Goal: Task Accomplishment & Management: Complete application form

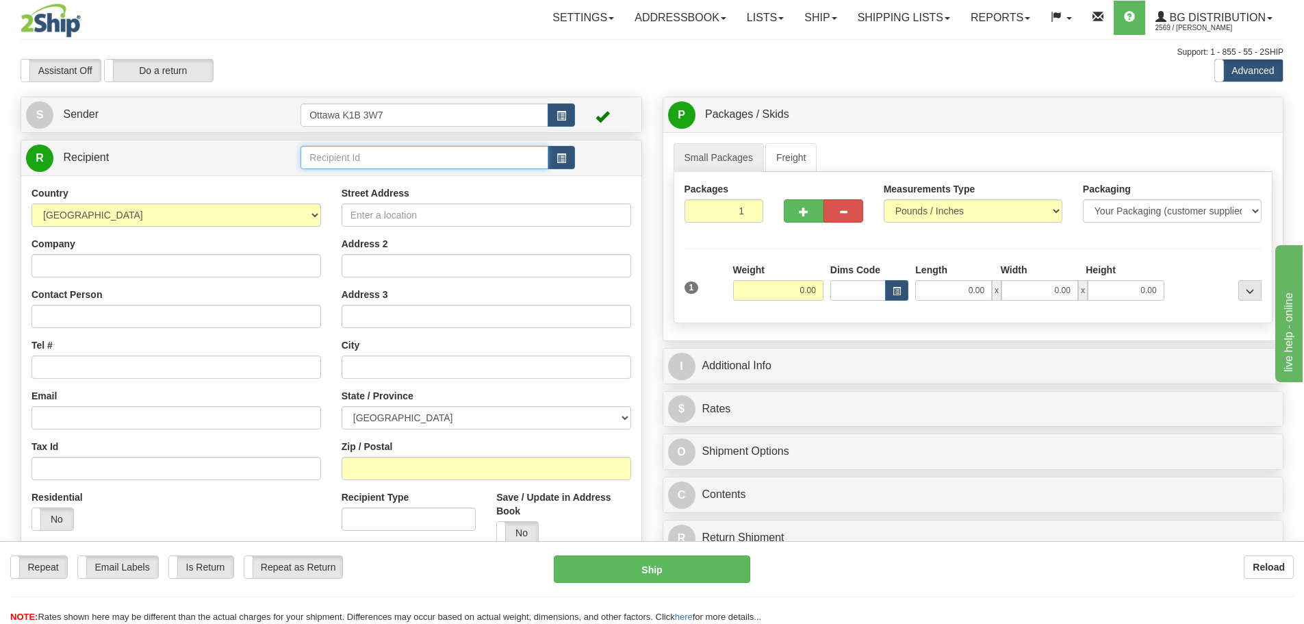
click at [400, 162] on input "text" at bounding box center [424, 157] width 248 height 23
type input "910471"
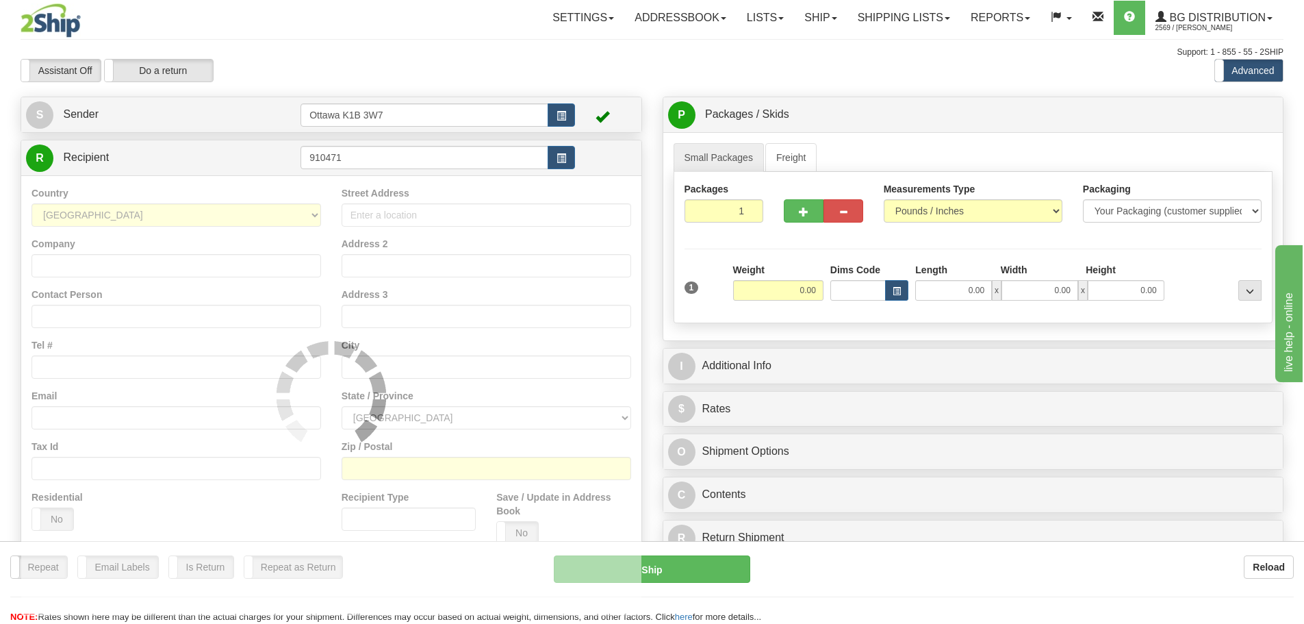
click at [477, 66] on div "Assistant On Assistant Off Do a return Do a return" at bounding box center [277, 70] width 535 height 23
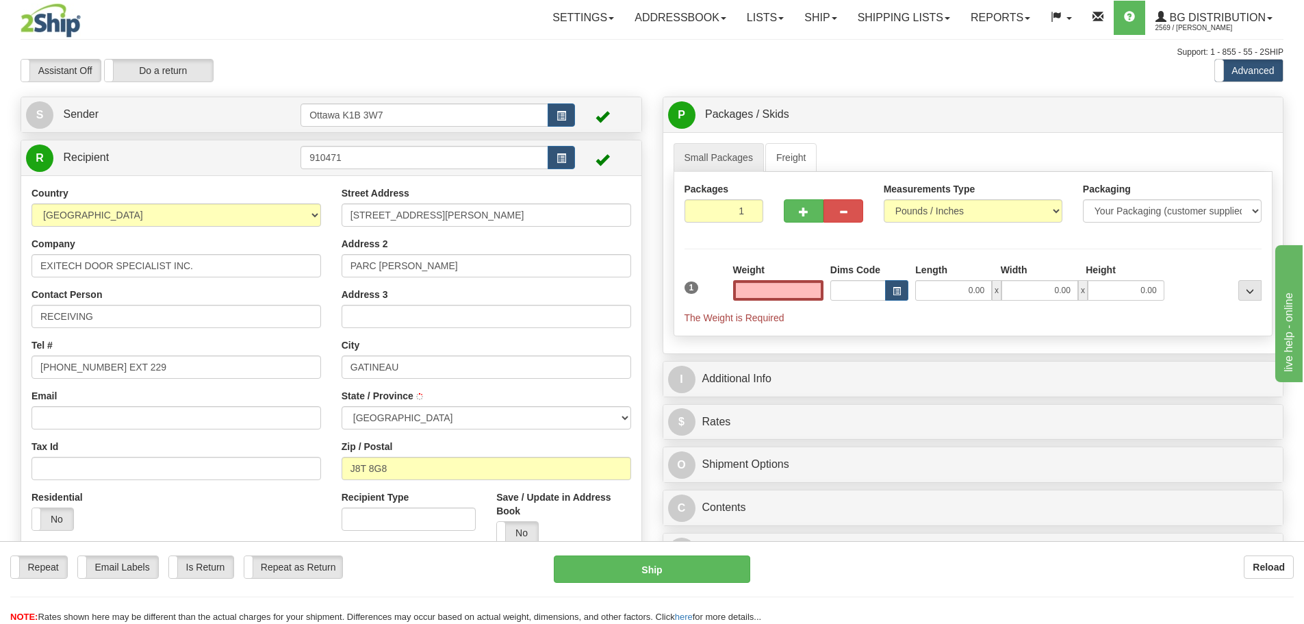
type input "0.00"
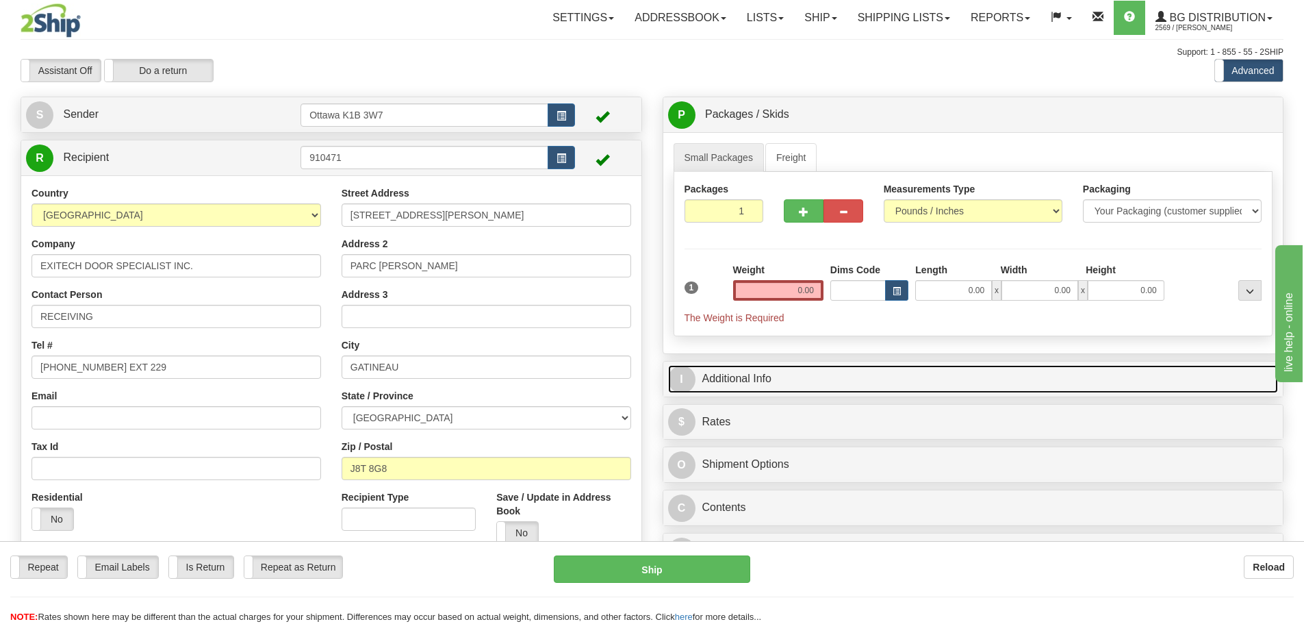
drag, startPoint x: 741, startPoint y: 365, endPoint x: 747, endPoint y: 372, distance: 9.3
click at [741, 365] on link "I Additional Info" at bounding box center [973, 379] width 611 height 28
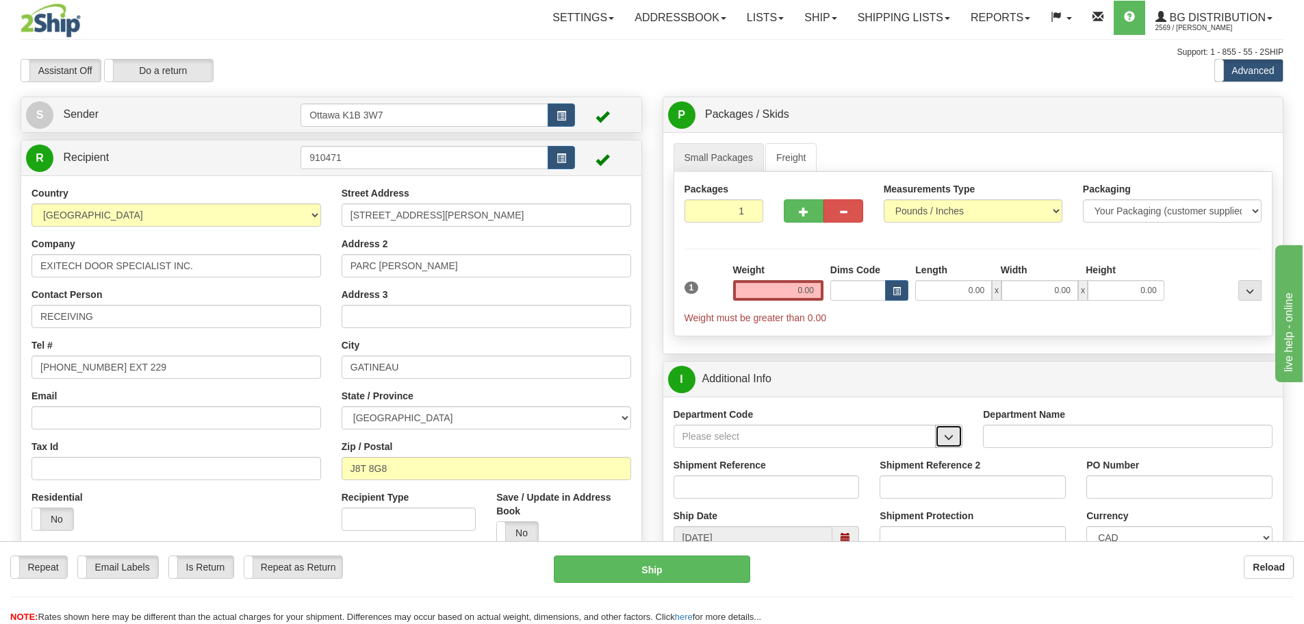
click at [951, 446] on button "button" at bounding box center [948, 435] width 27 height 23
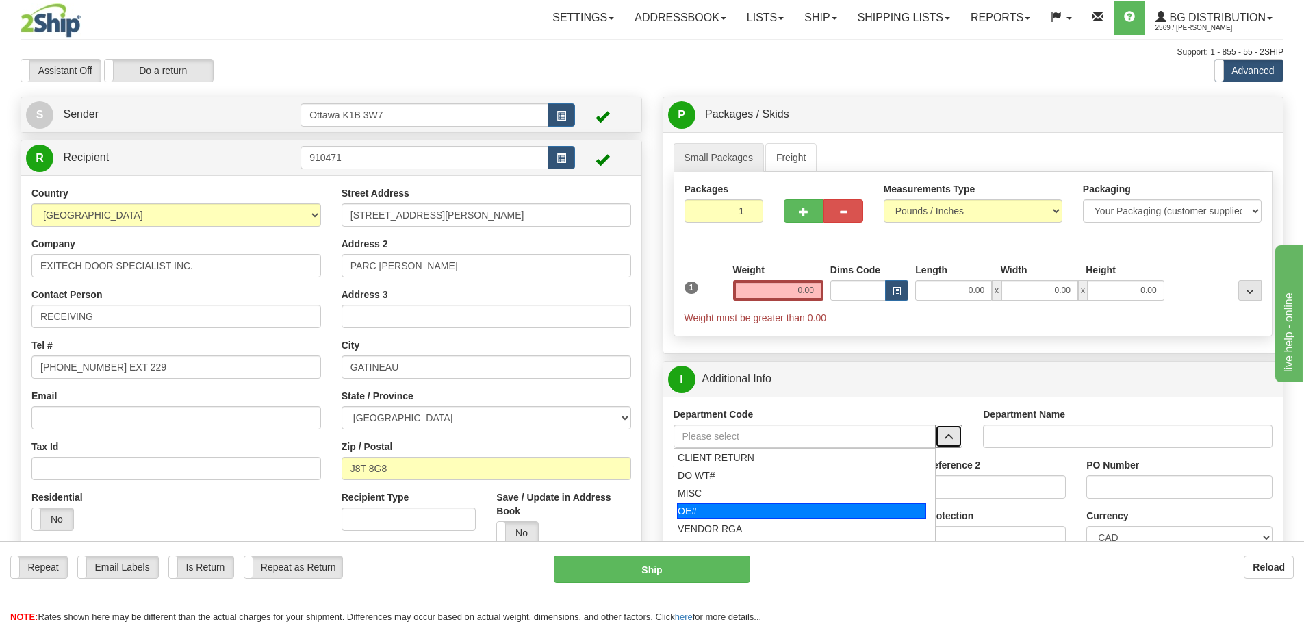
click at [773, 511] on div "OE#" at bounding box center [801, 510] width 249 height 15
type input "OE#"
type input "ORDERS"
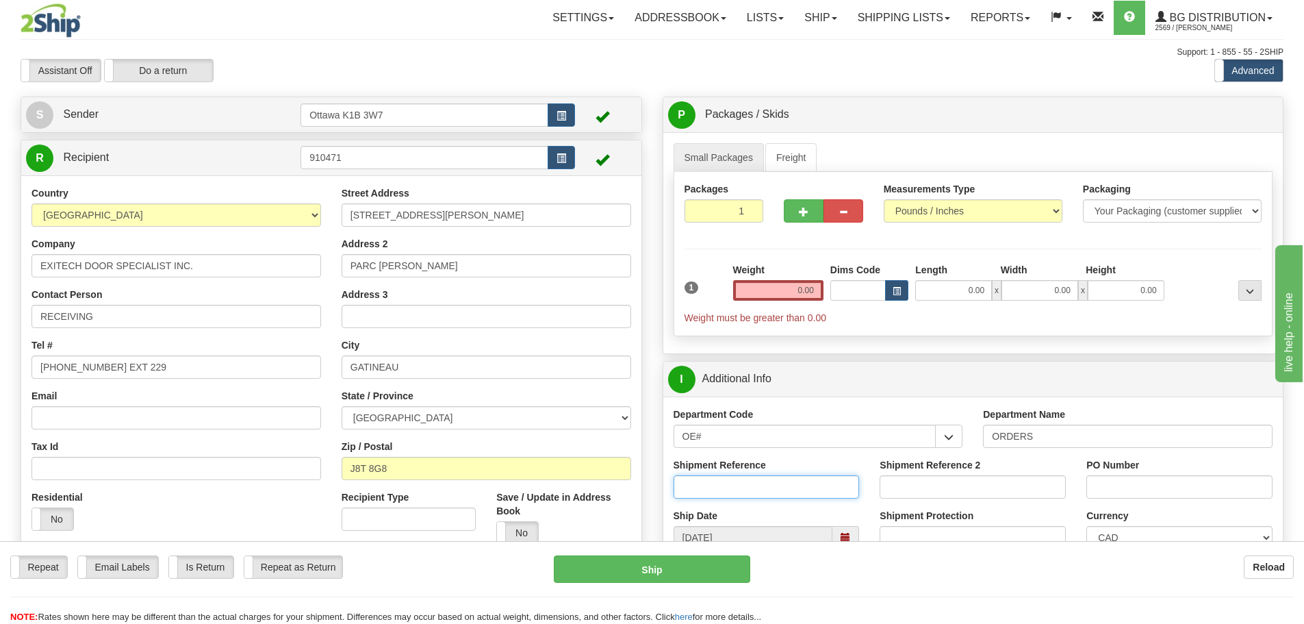
click at [756, 493] on input "Shipment Reference" at bounding box center [766, 486] width 186 height 23
type input "10203649-00"
click at [977, 479] on input "Shipment Reference 2" at bounding box center [973, 486] width 186 height 23
type input "10203520-00"
click at [1135, 494] on input "PO Number" at bounding box center [1179, 486] width 186 height 23
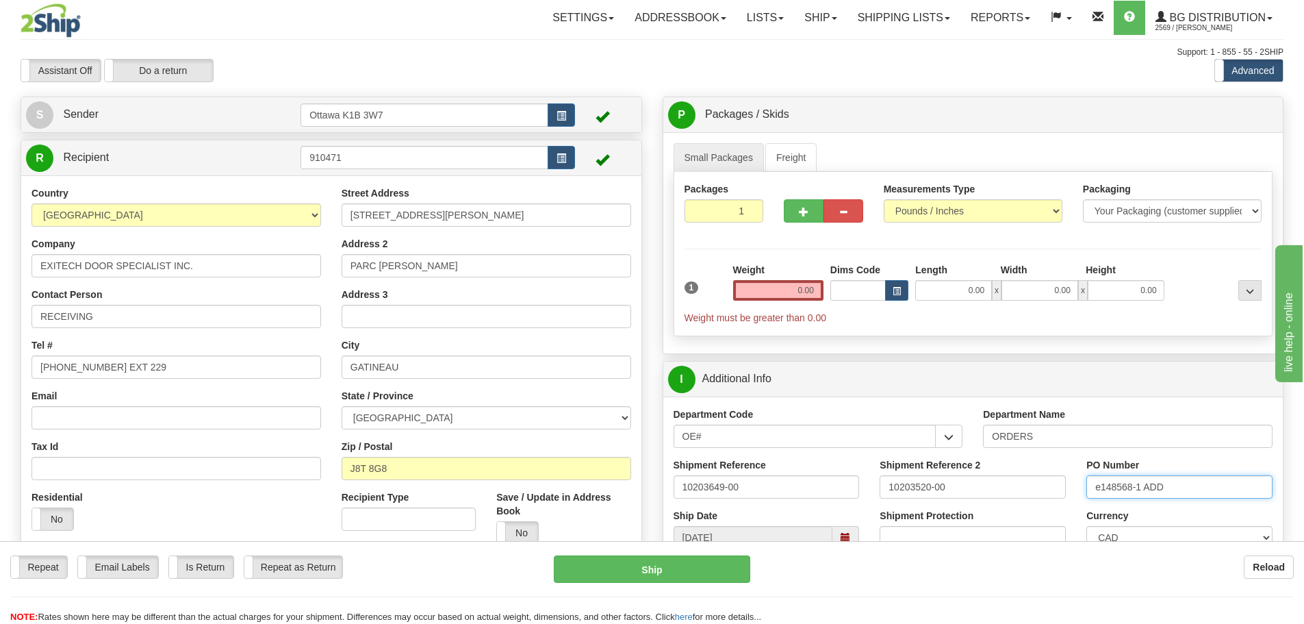
type input "e148568-1 ADD"
click at [652, 370] on div "P Packages / Skids 1 Packages - Weight: 0.00 Lbs 1 Skids - Weight: NaN Lbs Ship…" at bounding box center [973, 448] width 642 height 703
click at [797, 220] on button "button" at bounding box center [804, 210] width 40 height 23
type input "2"
click at [1234, 115] on span "Pack / Skid Level" at bounding box center [1238, 115] width 63 height 10
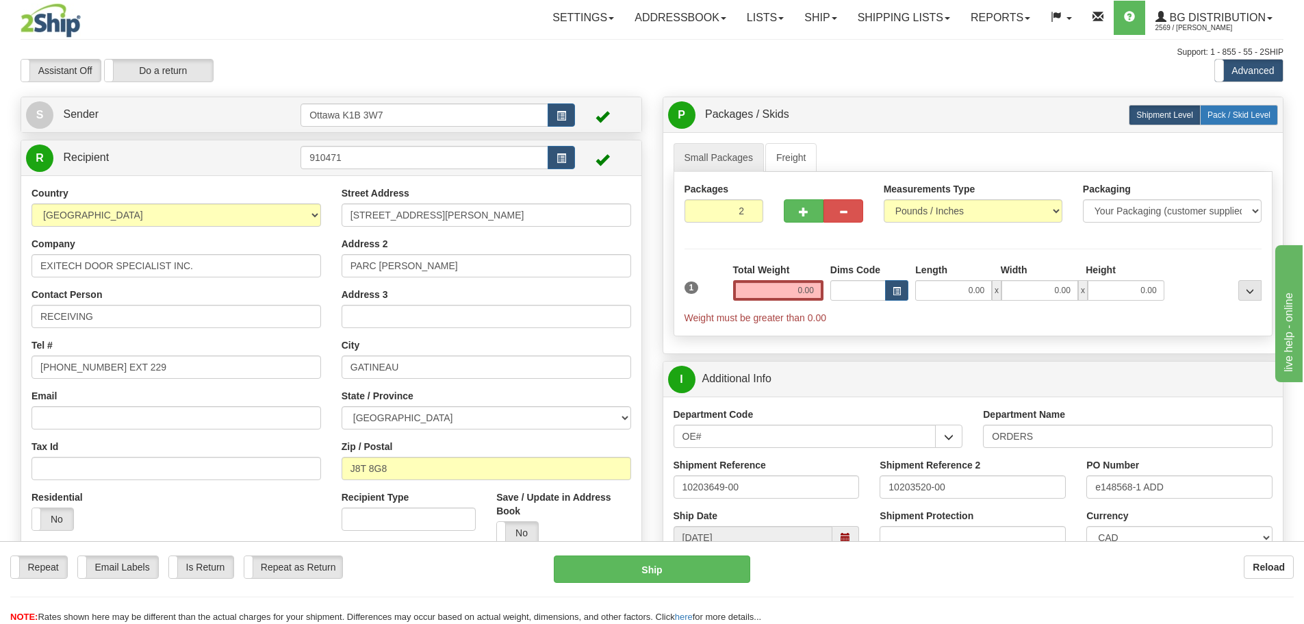
radio input "true"
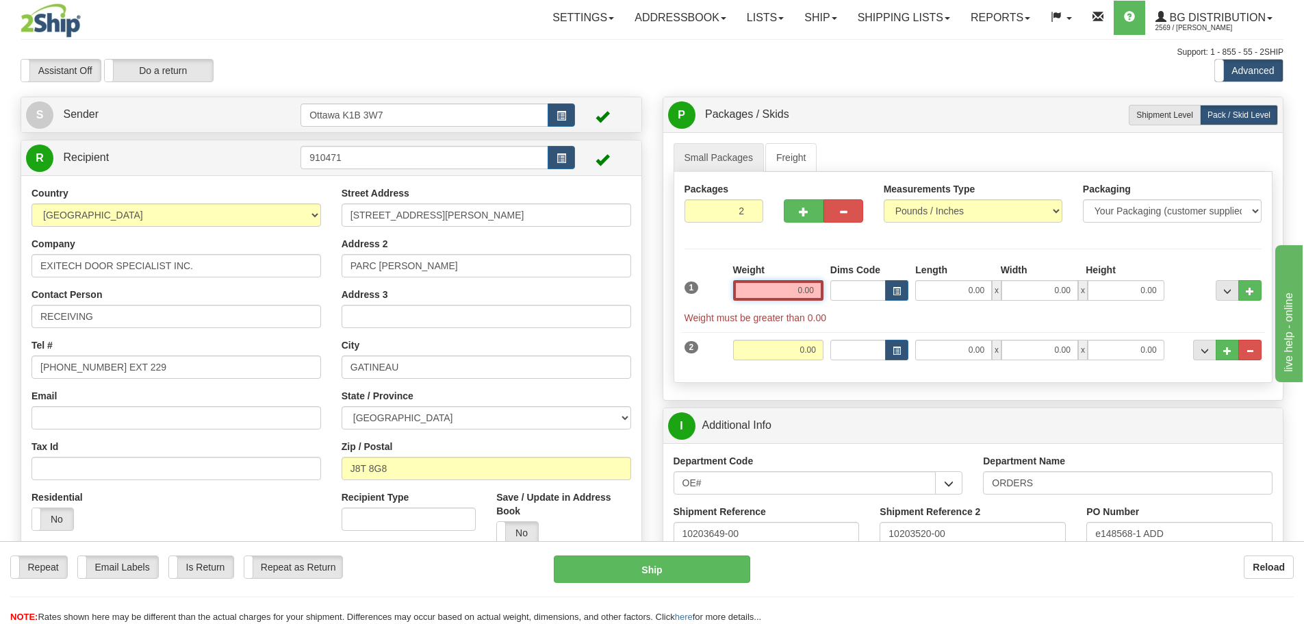
click at [776, 291] on input "0.00" at bounding box center [778, 290] width 90 height 21
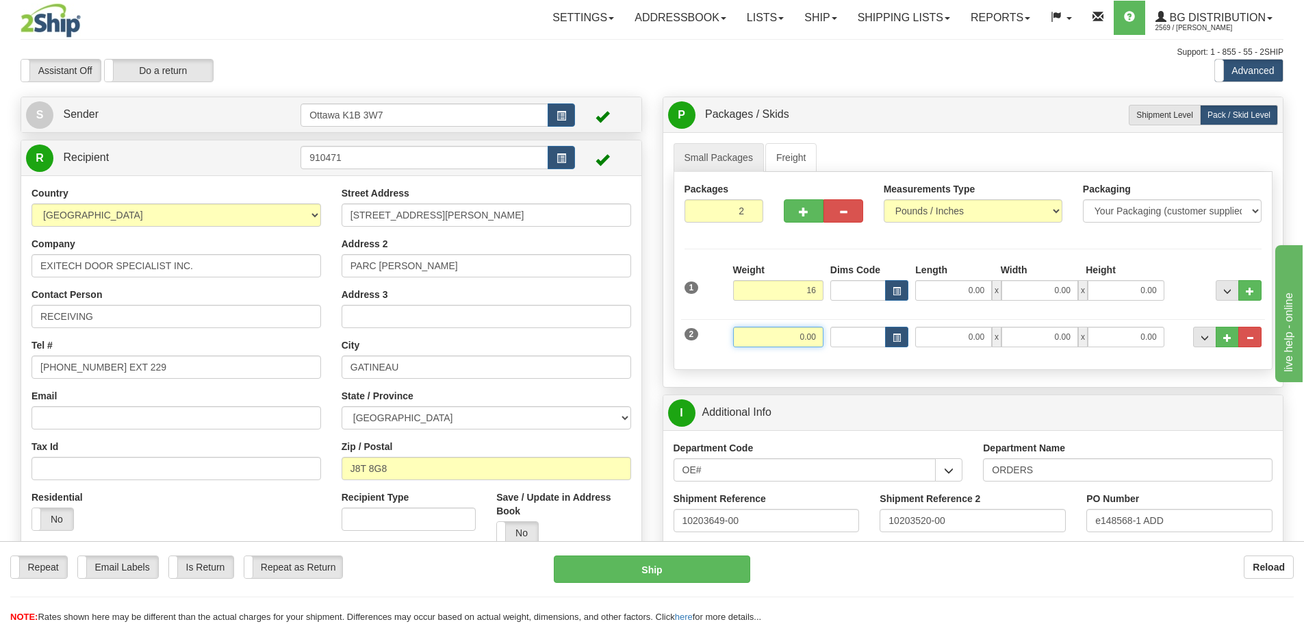
type input "16.00"
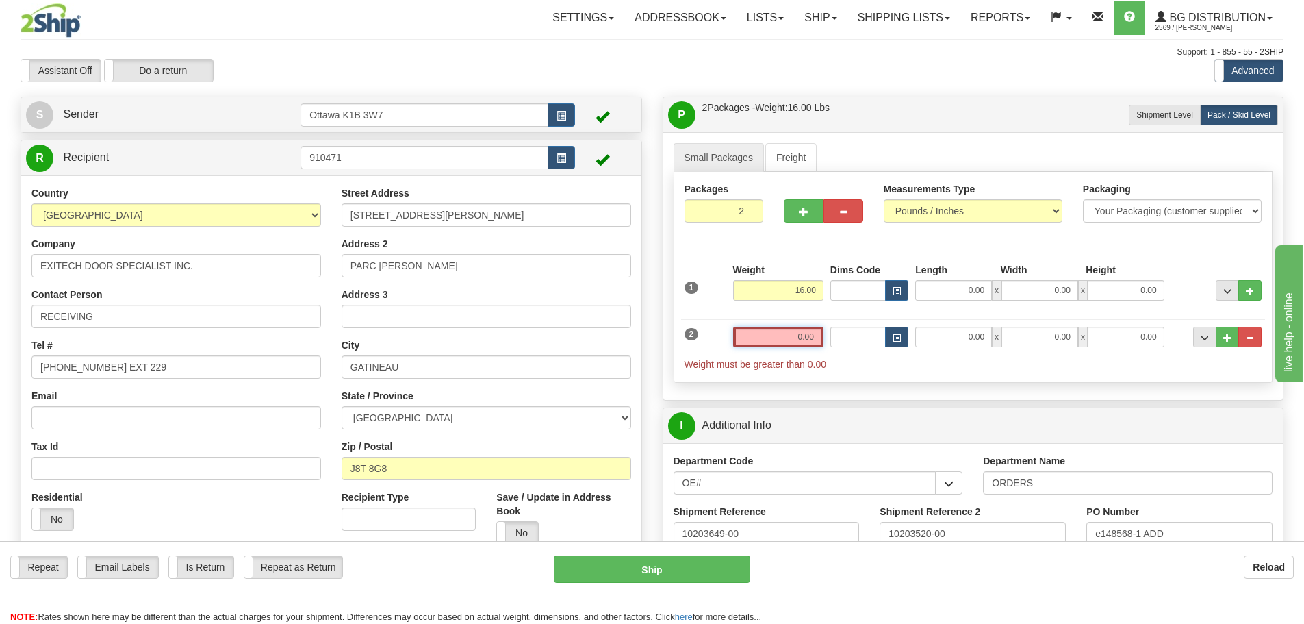
click at [812, 339] on input "0.00" at bounding box center [778, 336] width 90 height 21
type input "0.00"
drag, startPoint x: 767, startPoint y: 288, endPoint x: 897, endPoint y: 331, distance: 137.0
click at [810, 307] on div "Weight 16.00" at bounding box center [778, 287] width 97 height 48
type input "17.00"
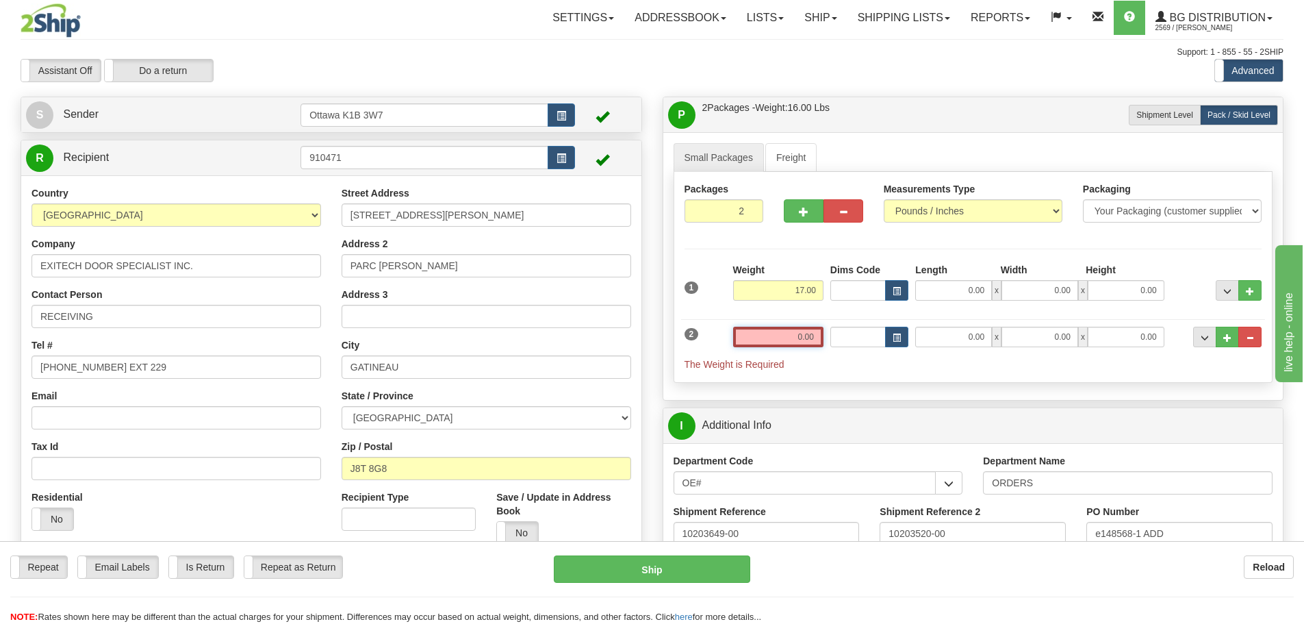
drag, startPoint x: 804, startPoint y: 334, endPoint x: 847, endPoint y: 356, distance: 47.8
click at [806, 334] on input "0.00" at bounding box center [778, 336] width 90 height 21
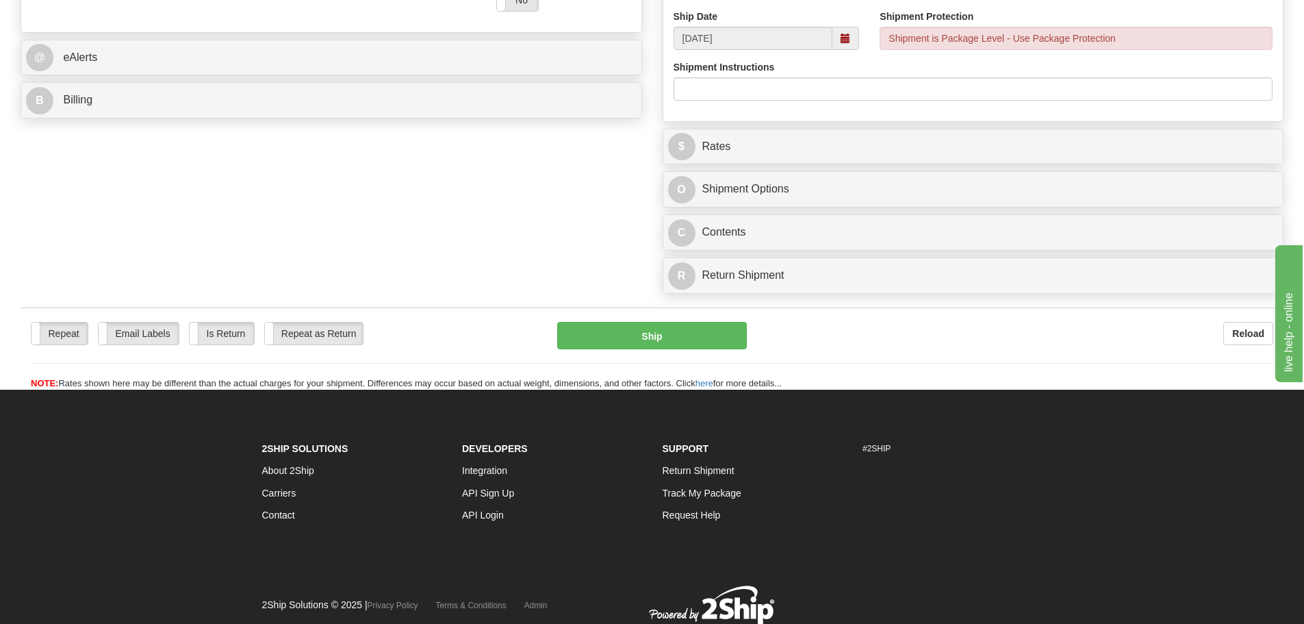
scroll to position [274, 0]
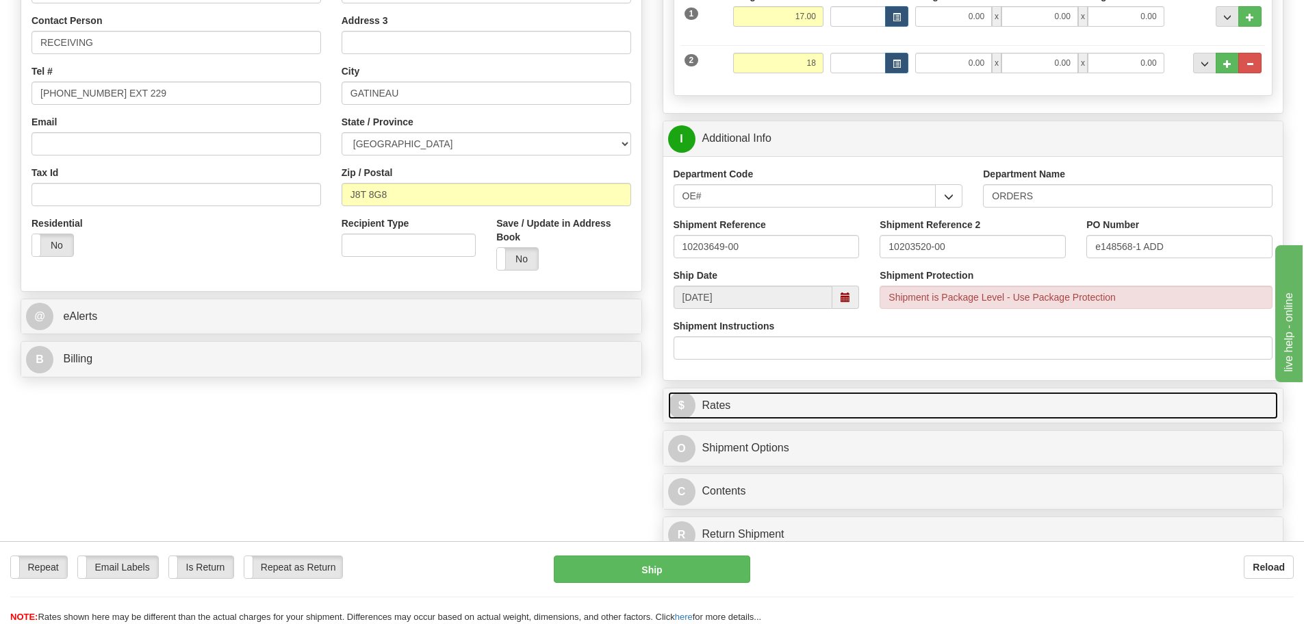
click at [754, 409] on link "$ Rates" at bounding box center [973, 406] width 611 height 28
type input "18.00"
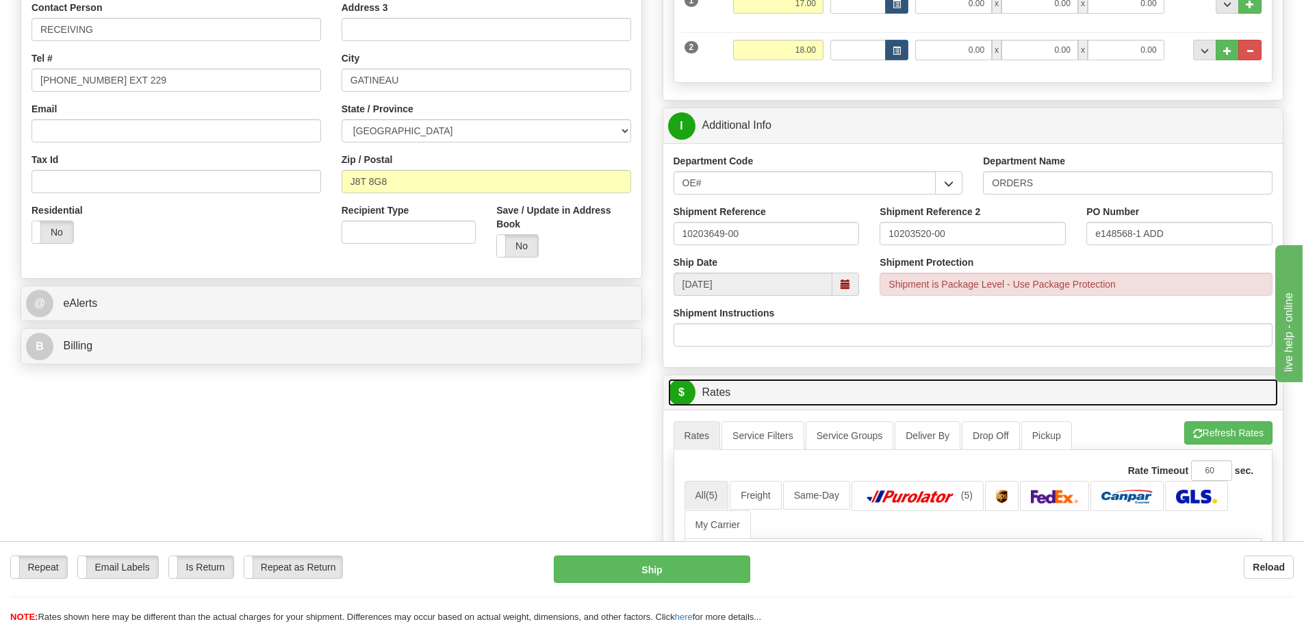
scroll to position [411, 0]
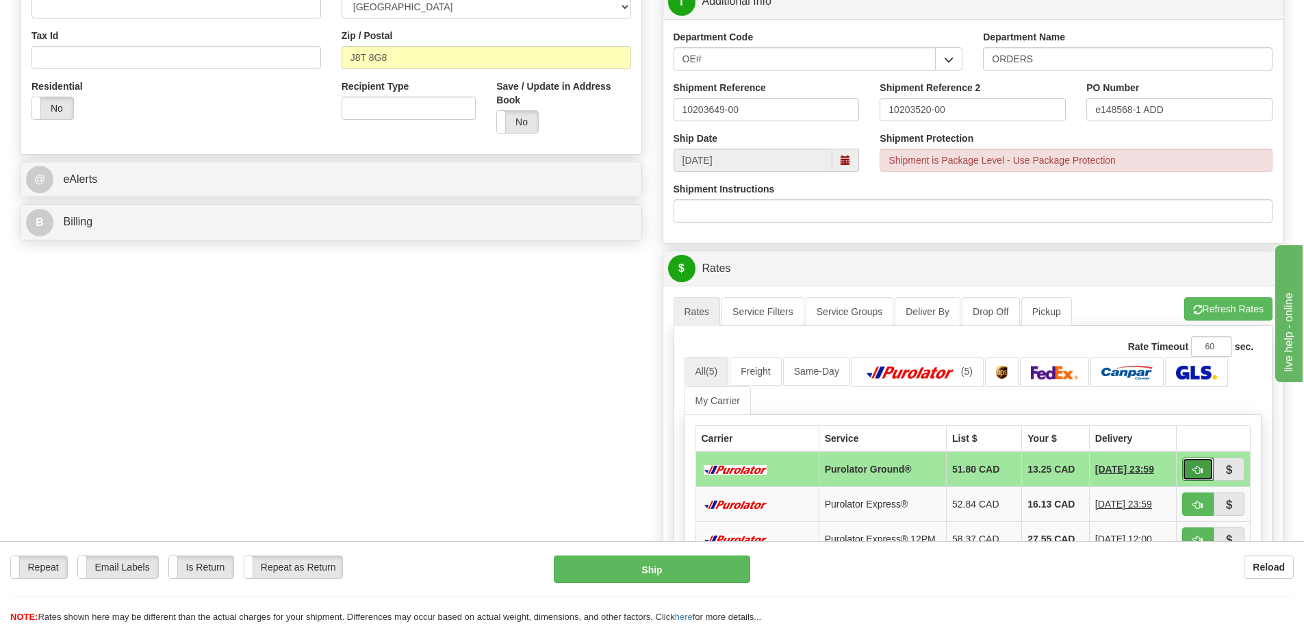
click at [1196, 470] on span "button" at bounding box center [1198, 469] width 10 height 9
type input "260"
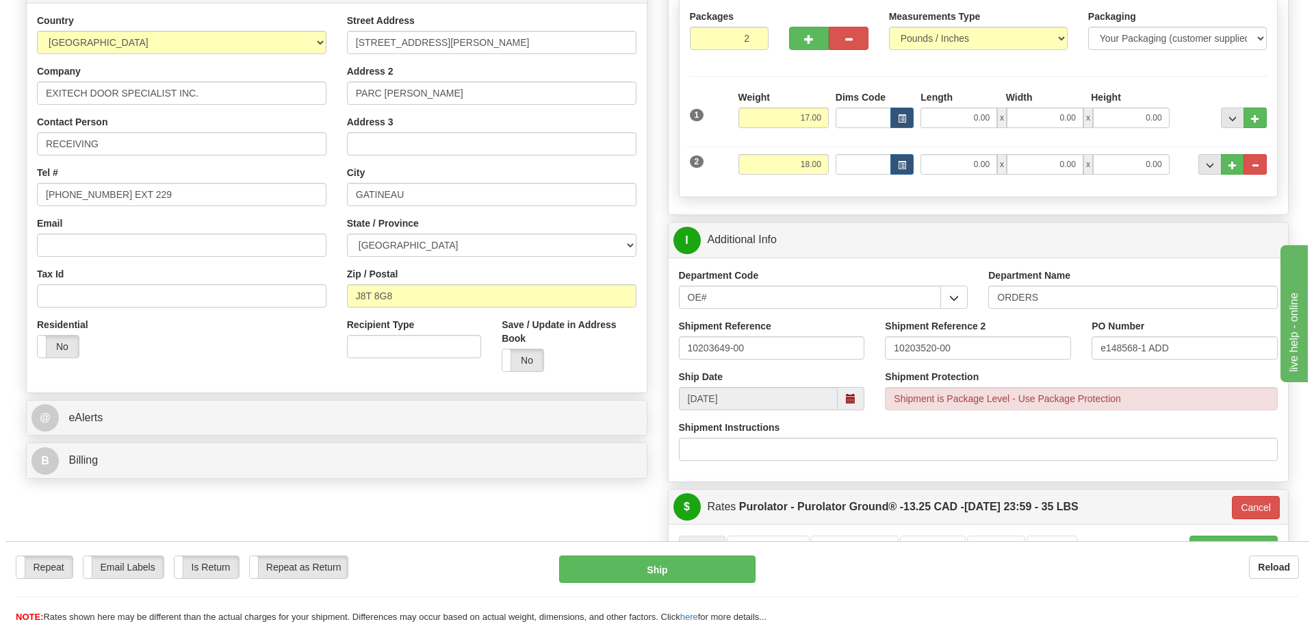
scroll to position [205, 0]
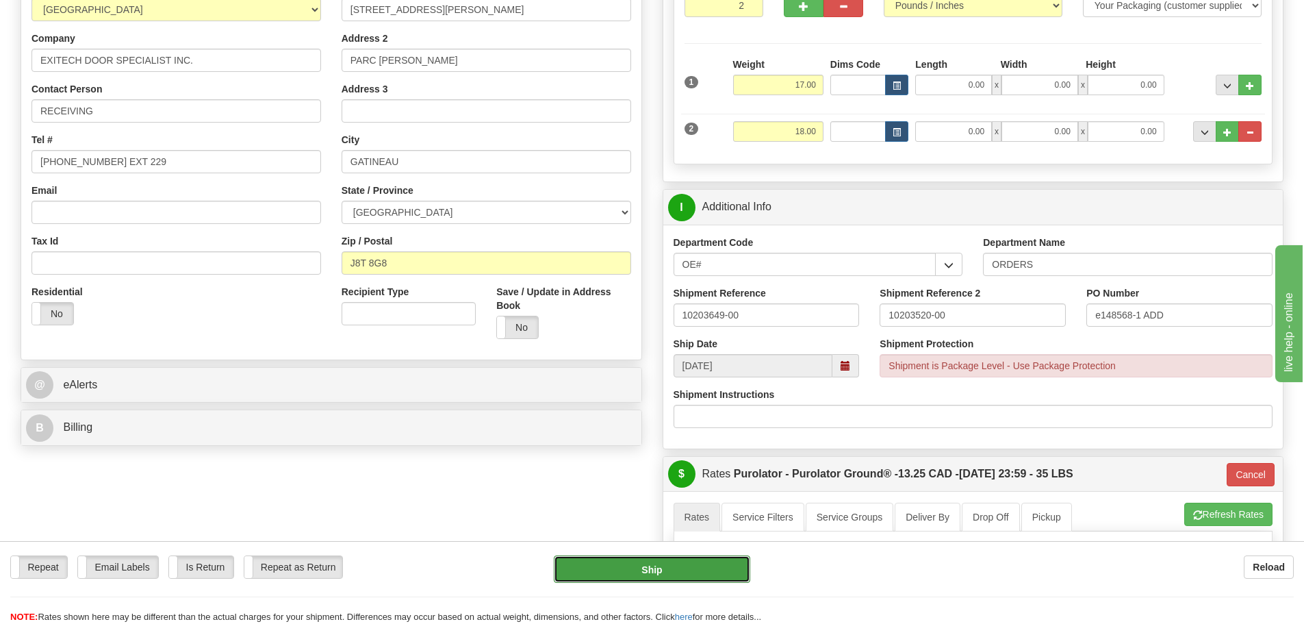
click at [645, 577] on button "Ship" at bounding box center [652, 568] width 196 height 27
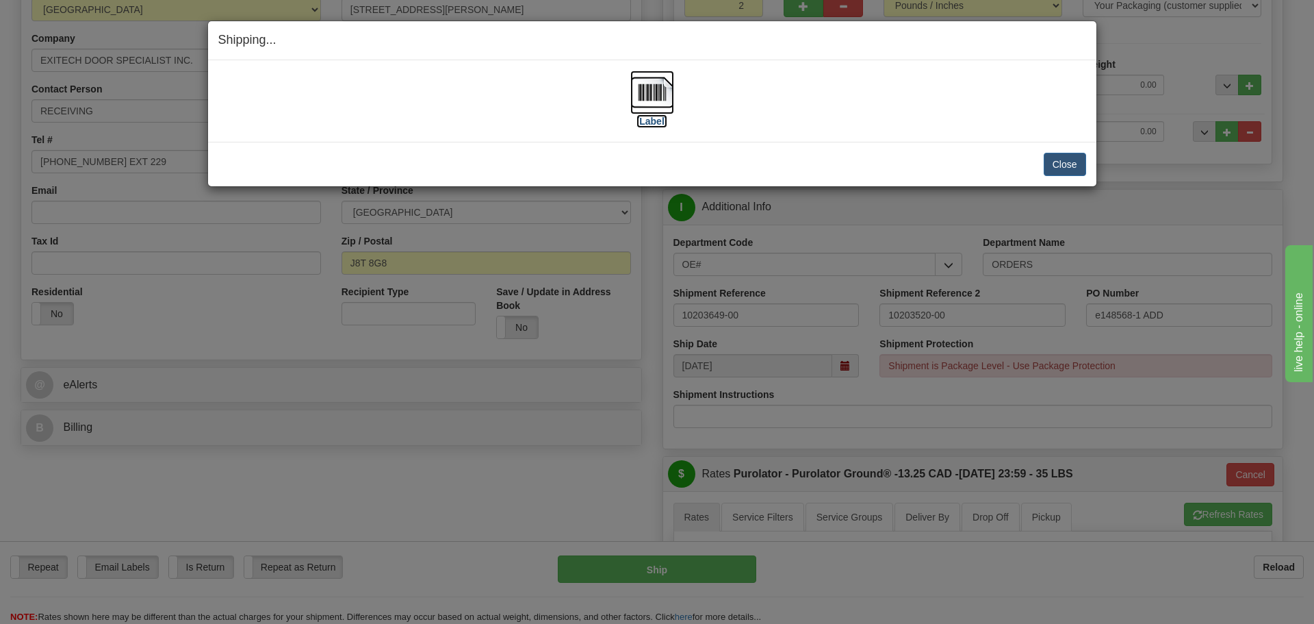
click at [645, 124] on label "[Label]" at bounding box center [652, 121] width 31 height 14
click at [1061, 166] on button "Close" at bounding box center [1065, 164] width 42 height 23
